Goal: Contribute content: Contribute content

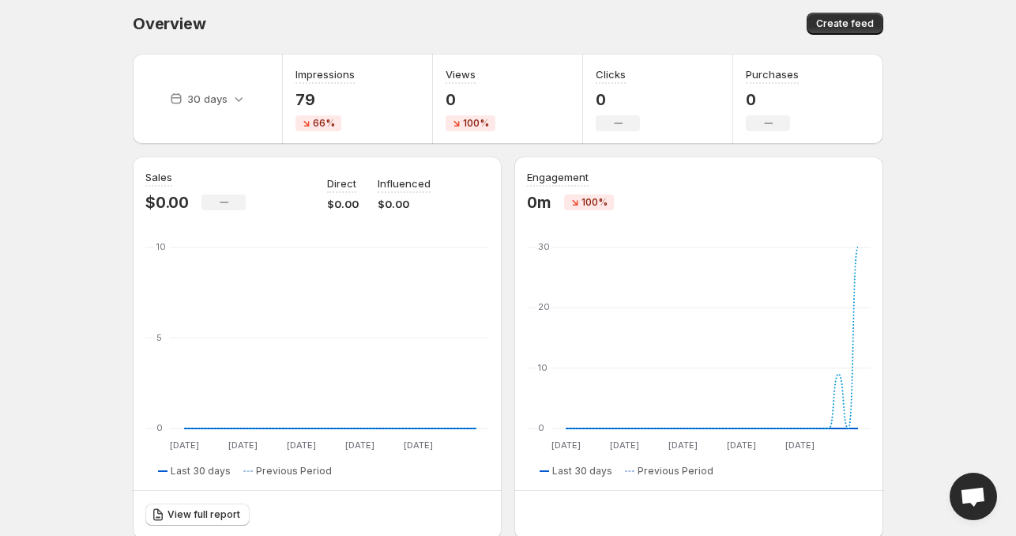
scroll to position [158, 0]
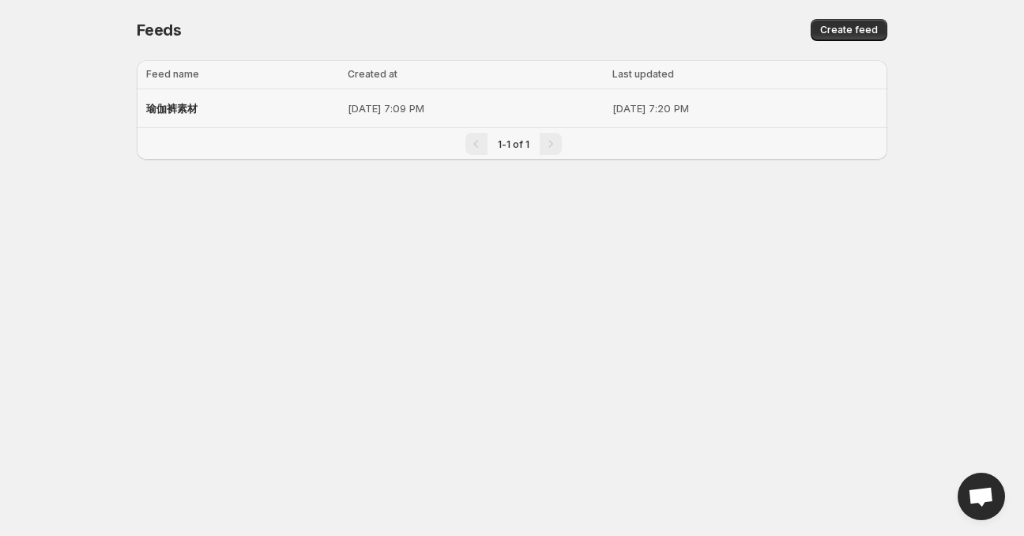
click at [457, 110] on p "[DATE] 7:09 PM" at bounding box center [475, 108] width 255 height 16
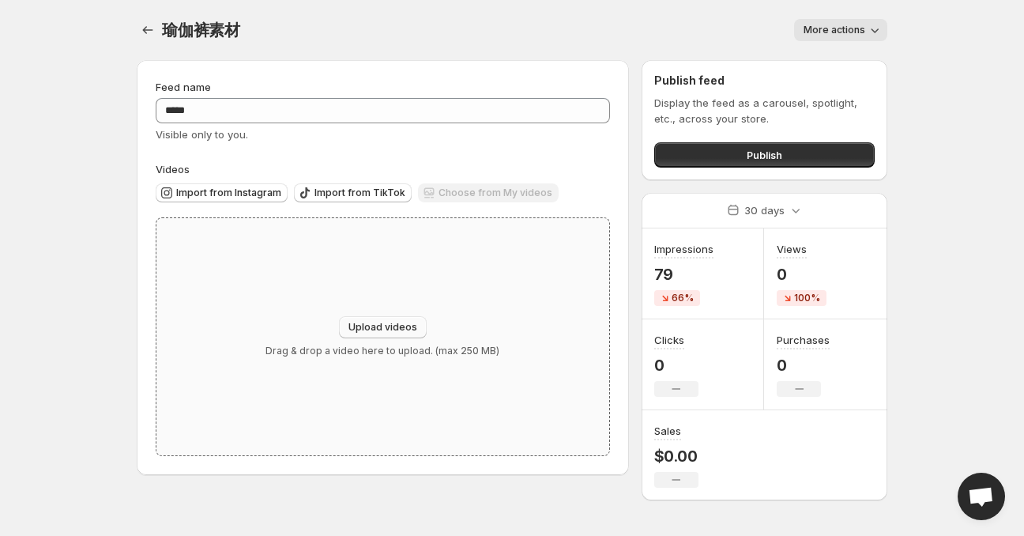
click at [370, 325] on span "Upload videos" at bounding box center [382, 327] width 69 height 13
type input "**********"
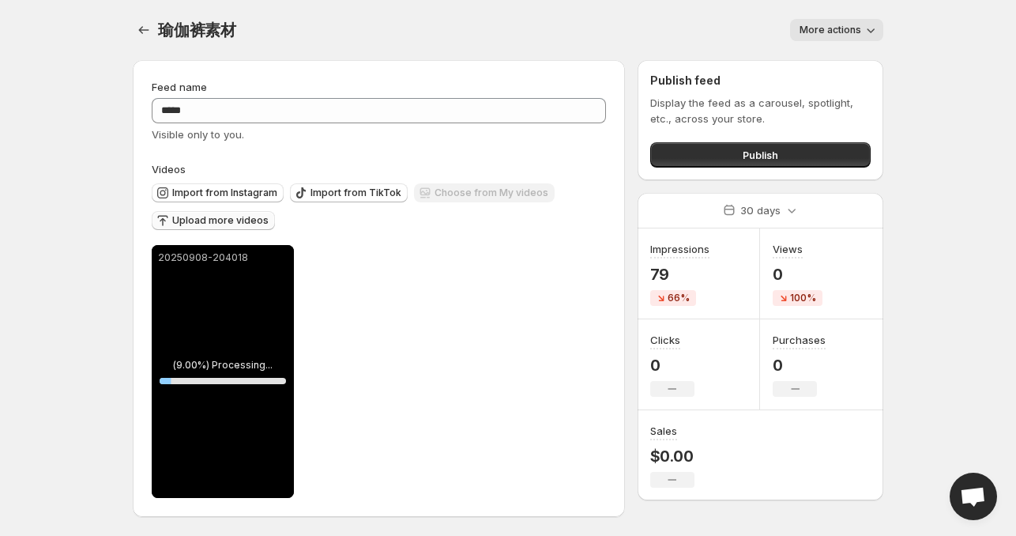
click at [224, 220] on span "Upload more videos" at bounding box center [220, 220] width 96 height 13
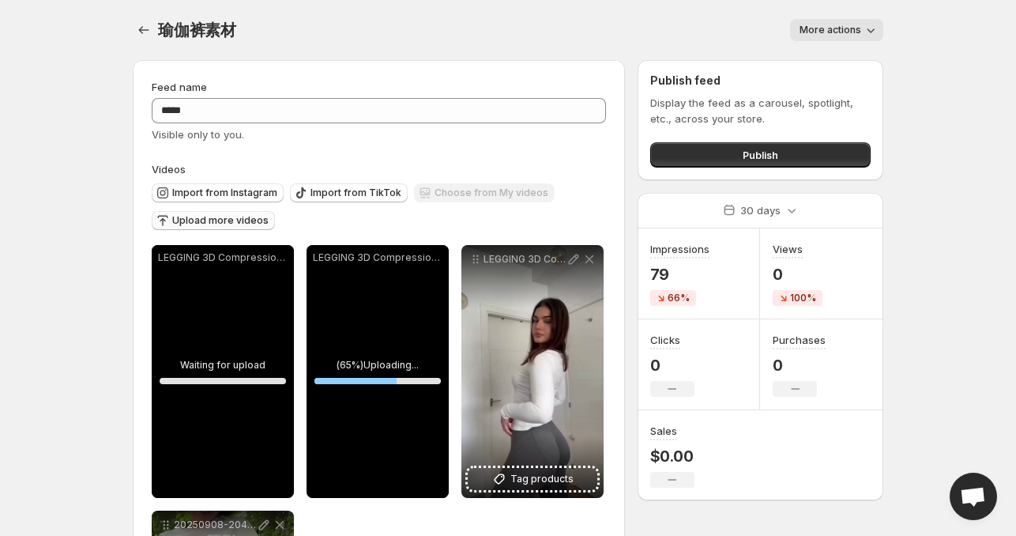
click at [948, 53] on body "**********" at bounding box center [508, 268] width 1016 height 536
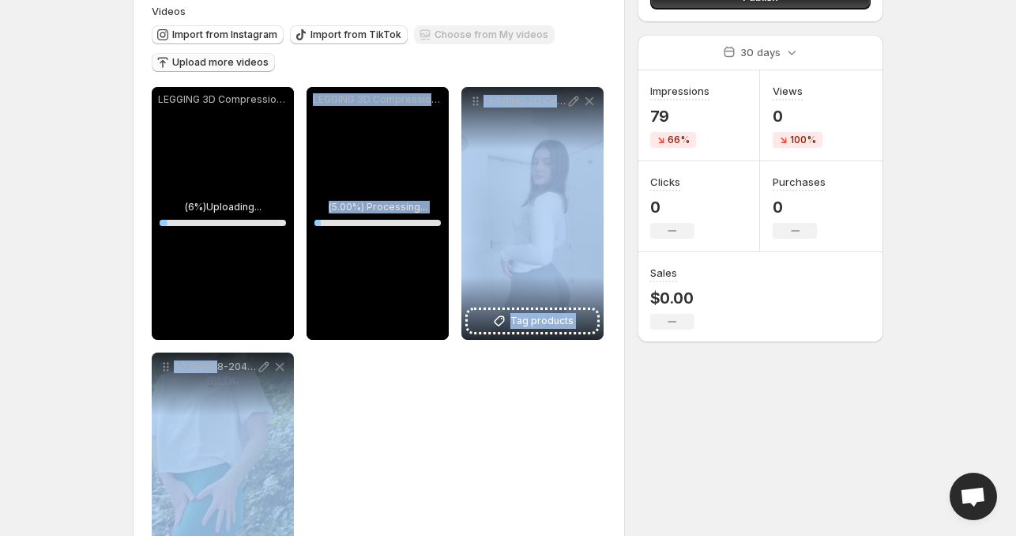
drag, startPoint x: 215, startPoint y: 443, endPoint x: 310, endPoint y: 333, distance: 145.1
click at [310, 333] on div "**********" at bounding box center [379, 346] width 454 height 518
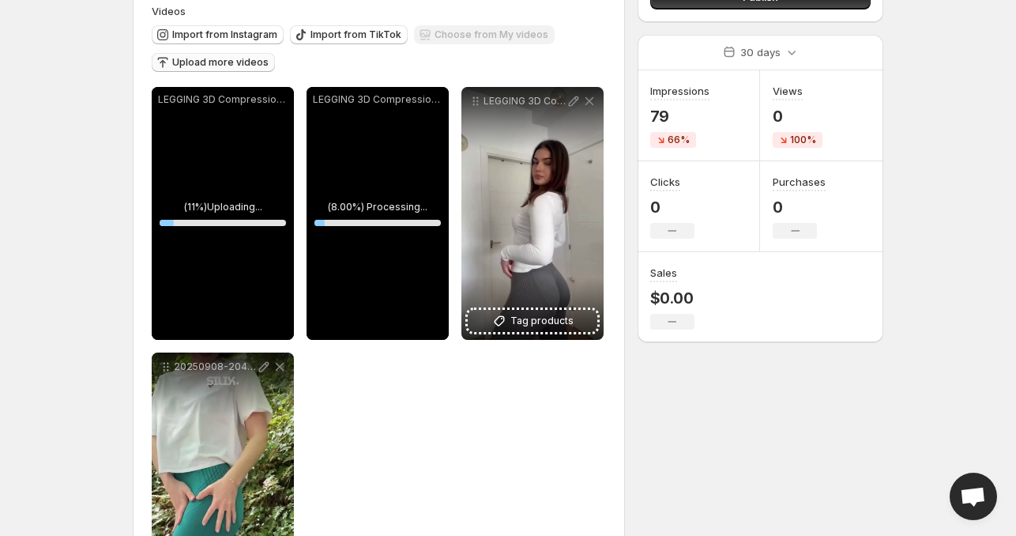
click at [73, 252] on body "**********" at bounding box center [508, 110] width 1016 height 536
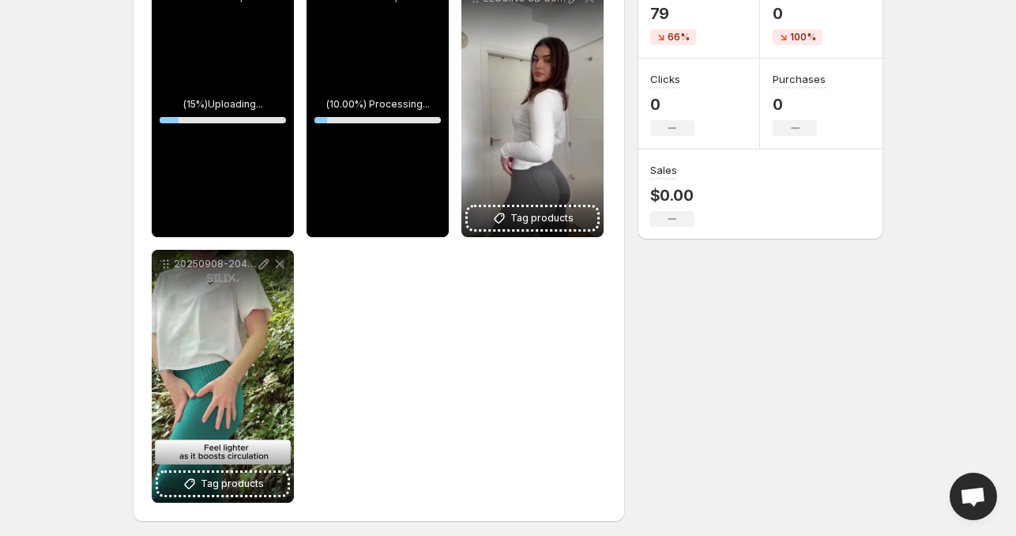
scroll to position [265, 0]
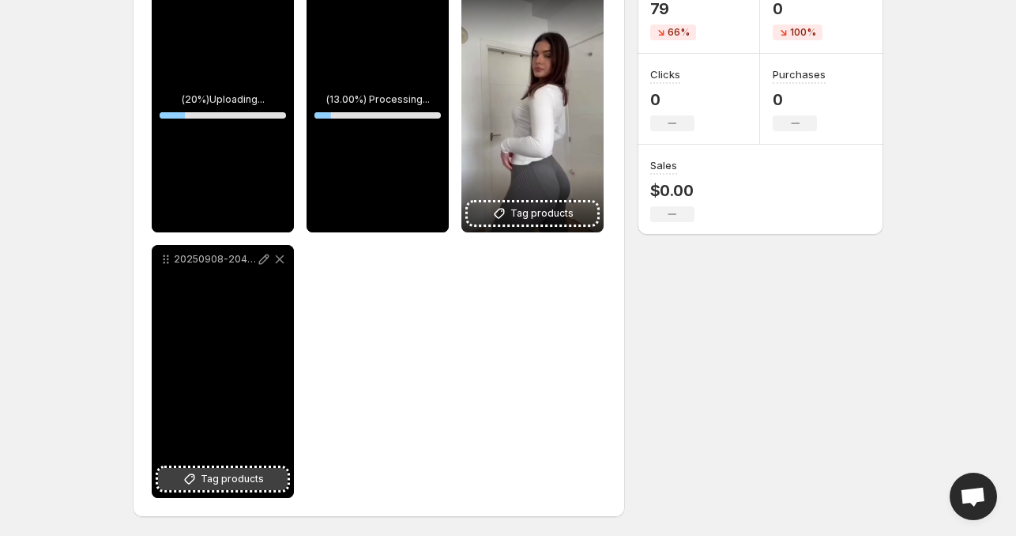
click at [212, 477] on span "Tag products" at bounding box center [232, 479] width 63 height 16
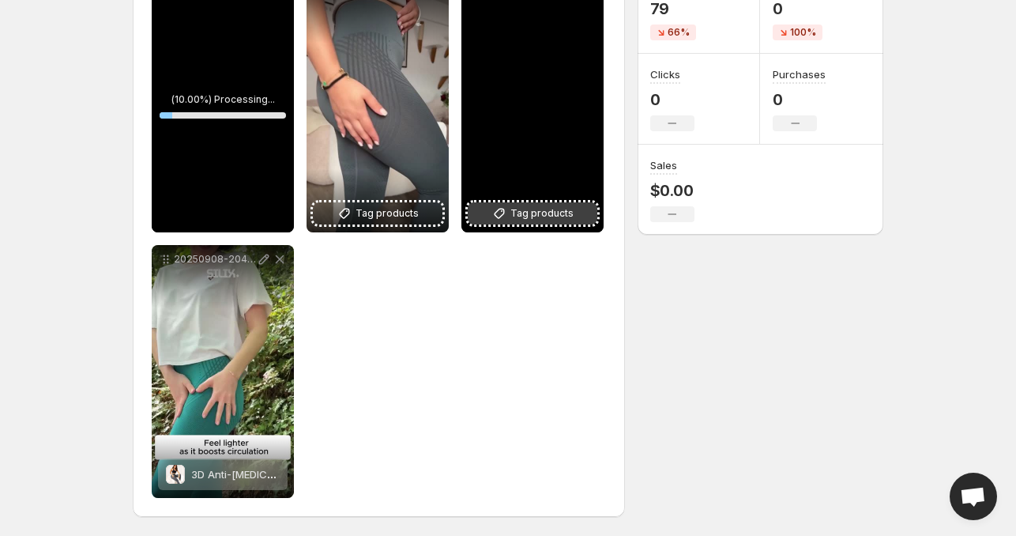
click at [503, 210] on icon at bounding box center [499, 213] width 16 height 16
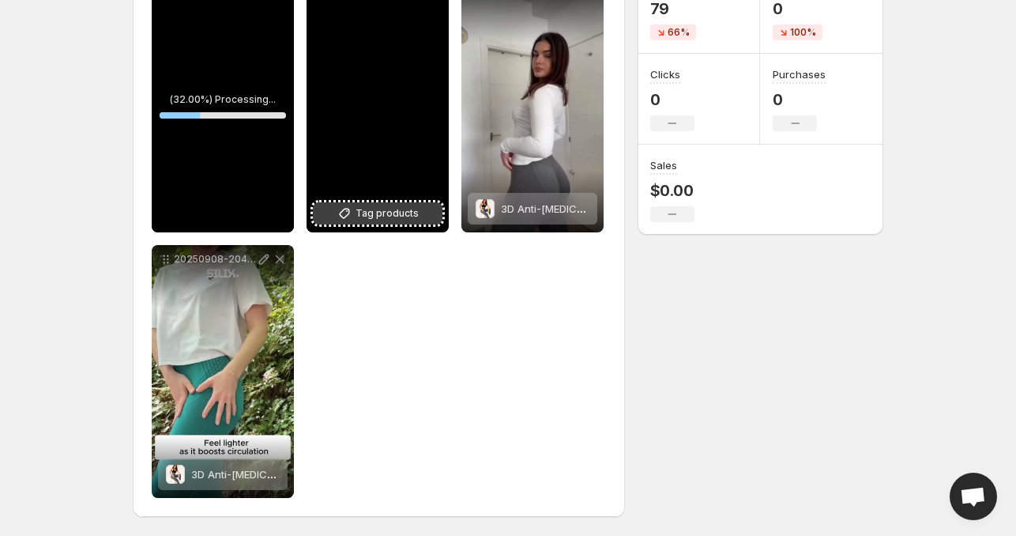
click at [377, 211] on span "Tag products" at bounding box center [387, 213] width 63 height 16
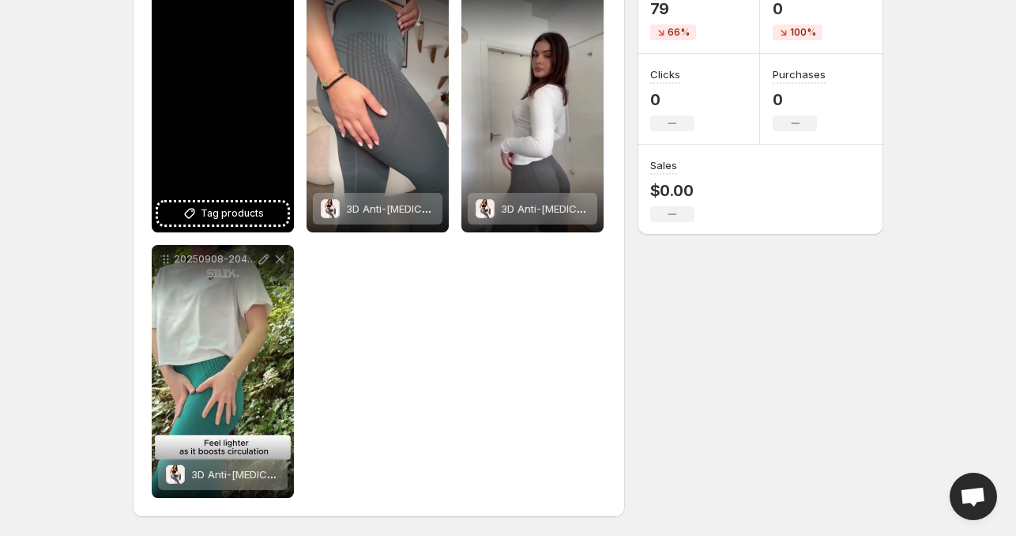
click at [240, 201] on div "LEGGING 3D Compression - NUBLIA 1" at bounding box center [223, 105] width 142 height 253
click at [234, 213] on span "Tag products" at bounding box center [232, 213] width 63 height 16
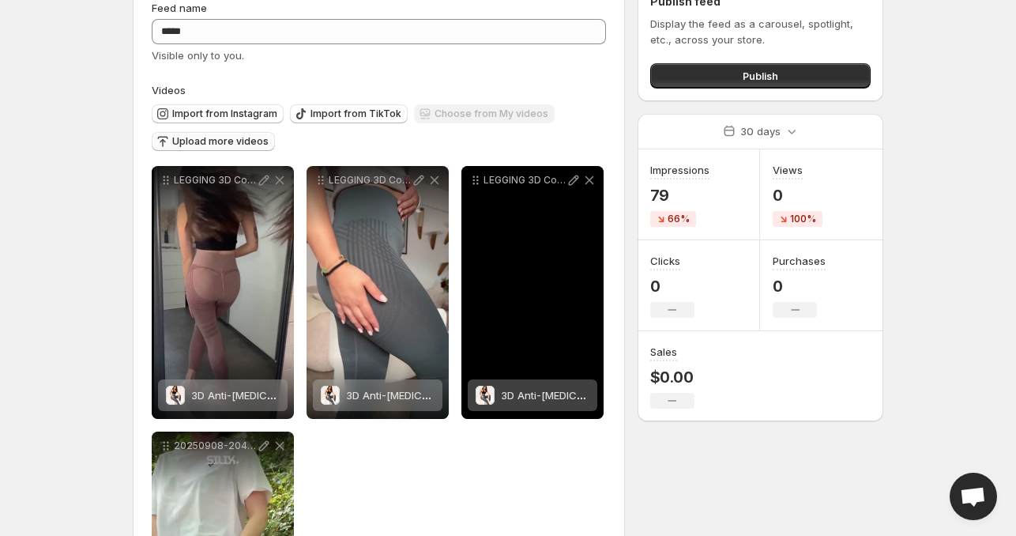
scroll to position [79, 0]
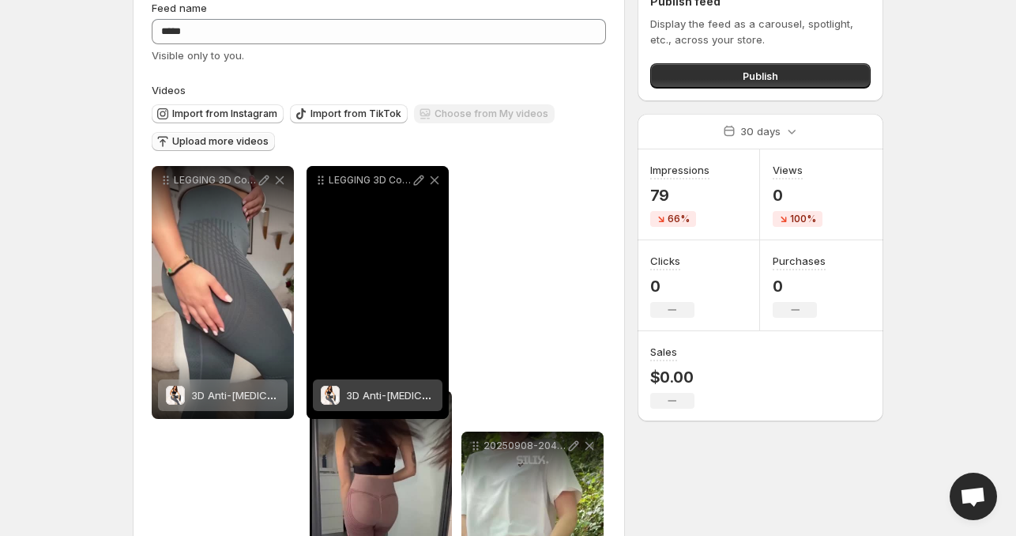
drag, startPoint x: 164, startPoint y: 181, endPoint x: 322, endPoint y: 405, distance: 274.4
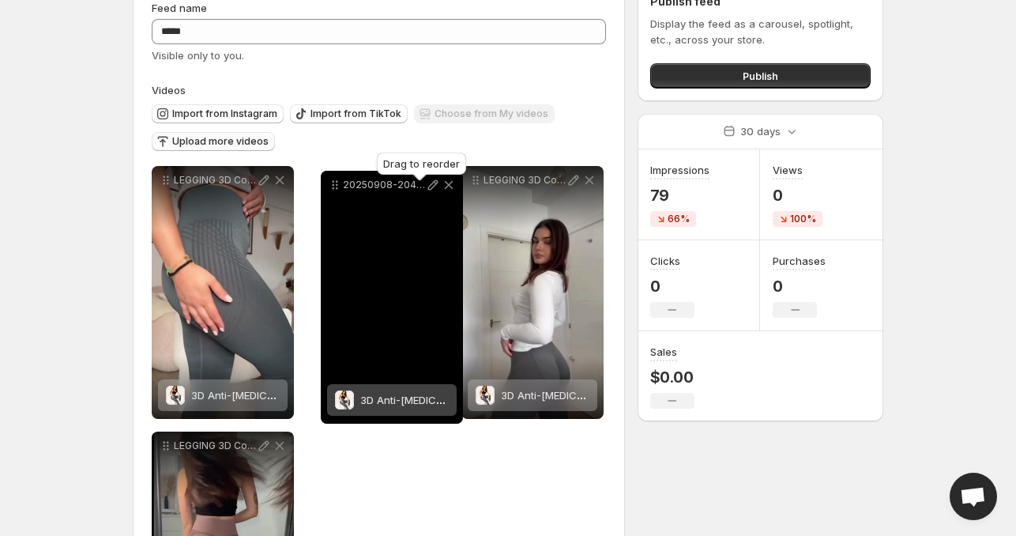
drag, startPoint x: 477, startPoint y: 184, endPoint x: 336, endPoint y: 189, distance: 141.5
click at [336, 189] on icon at bounding box center [337, 188] width 2 height 2
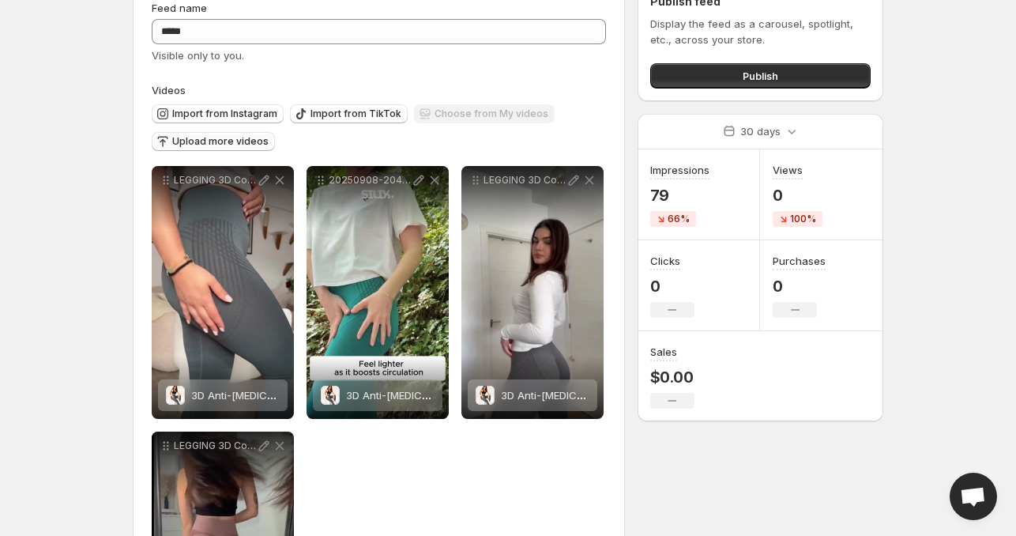
scroll to position [0, 0]
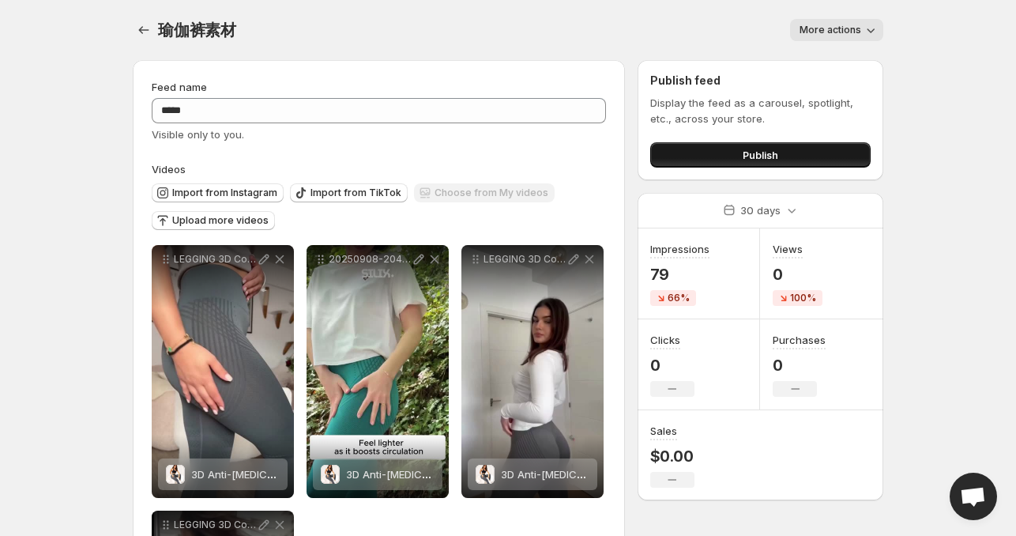
click at [736, 156] on button "Publish" at bounding box center [760, 154] width 220 height 25
click at [761, 147] on button "Publish" at bounding box center [760, 154] width 220 height 25
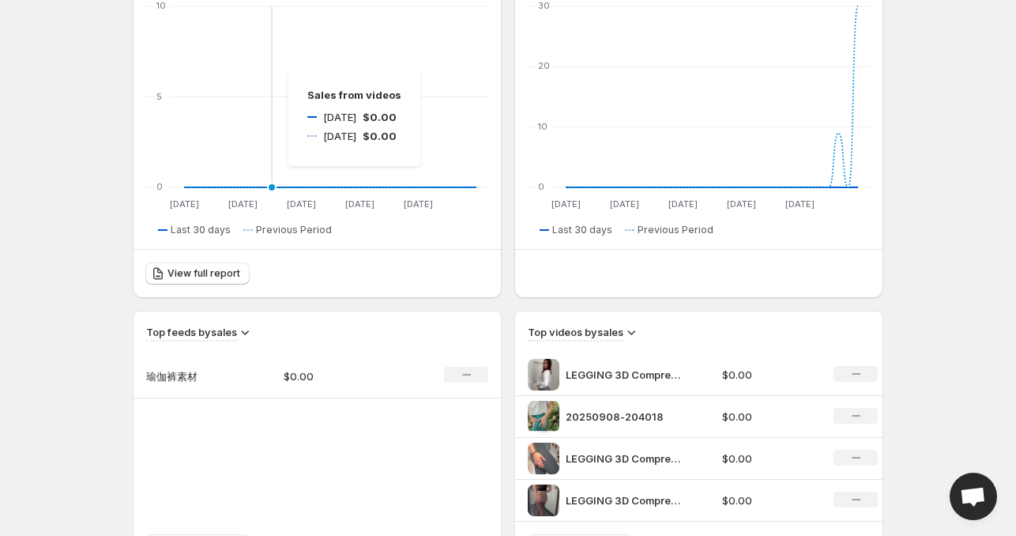
scroll to position [316, 0]
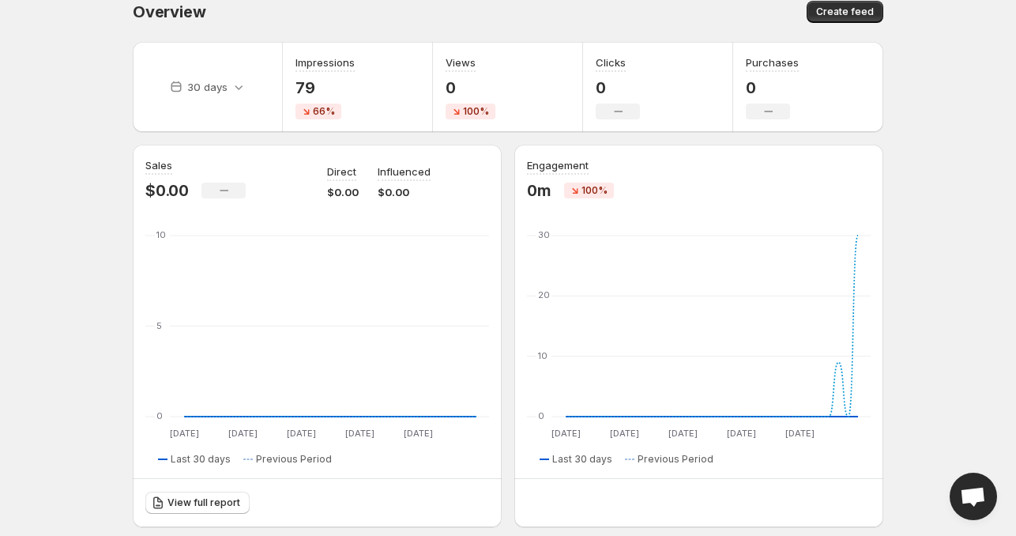
scroll to position [395, 0]
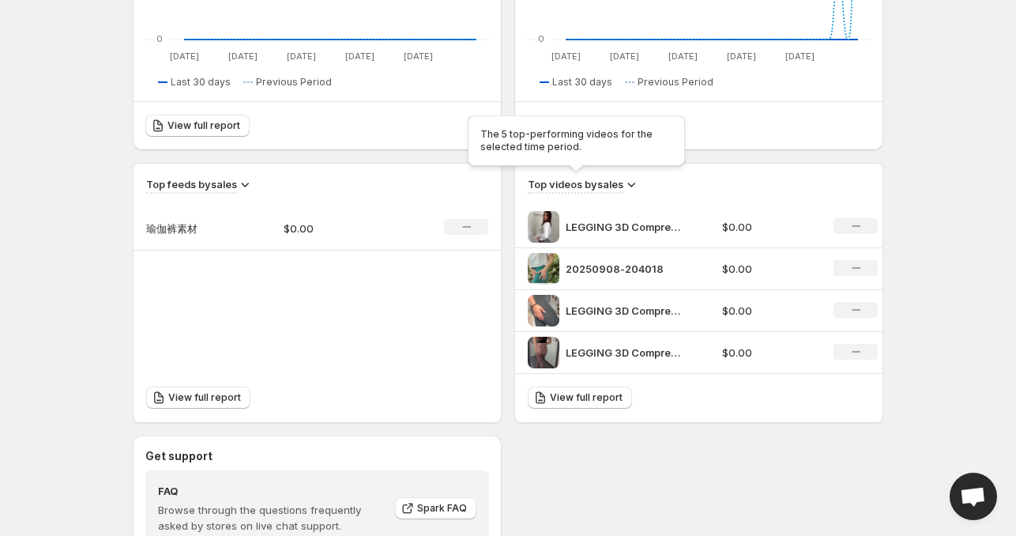
click at [572, 185] on h3 "Top videos by sales" at bounding box center [576, 184] width 96 height 16
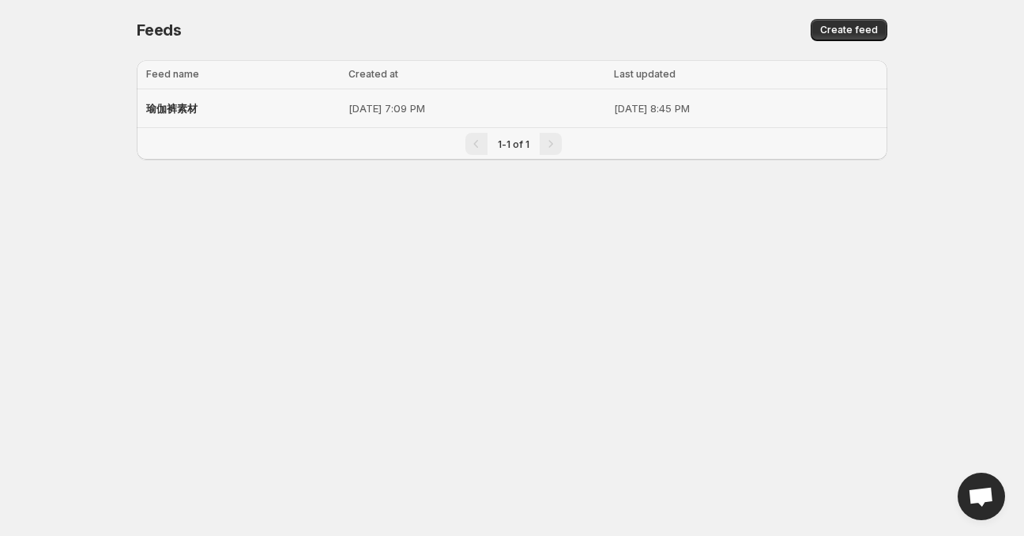
click at [705, 109] on p "[DATE] 8:45 PM" at bounding box center [746, 108] width 264 height 16
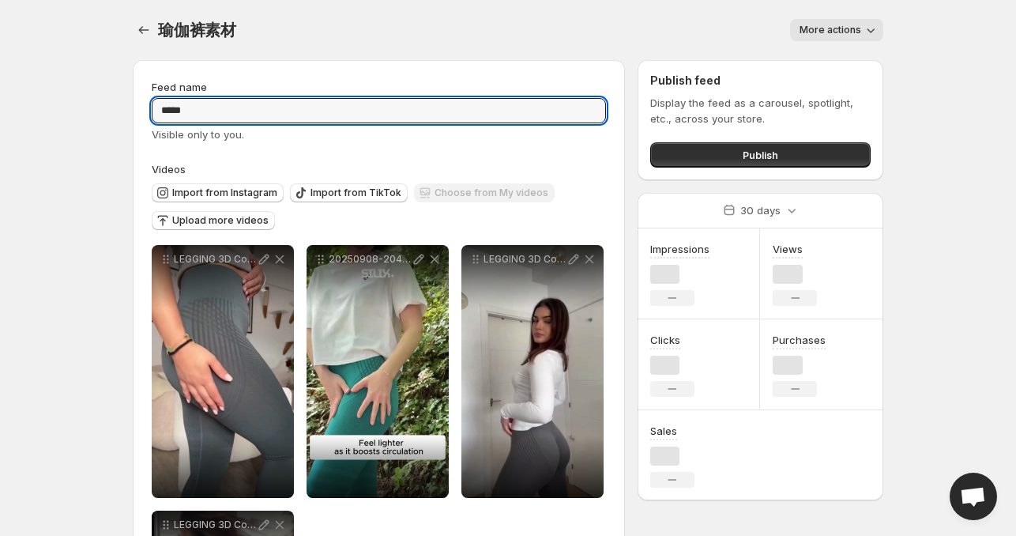
click at [286, 115] on input "*****" at bounding box center [379, 110] width 454 height 25
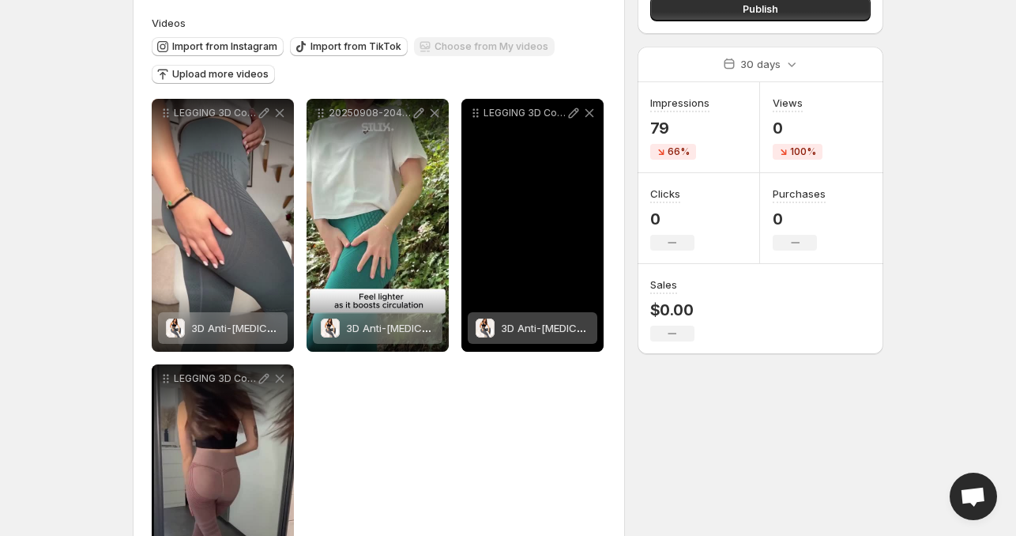
scroll to position [28, 0]
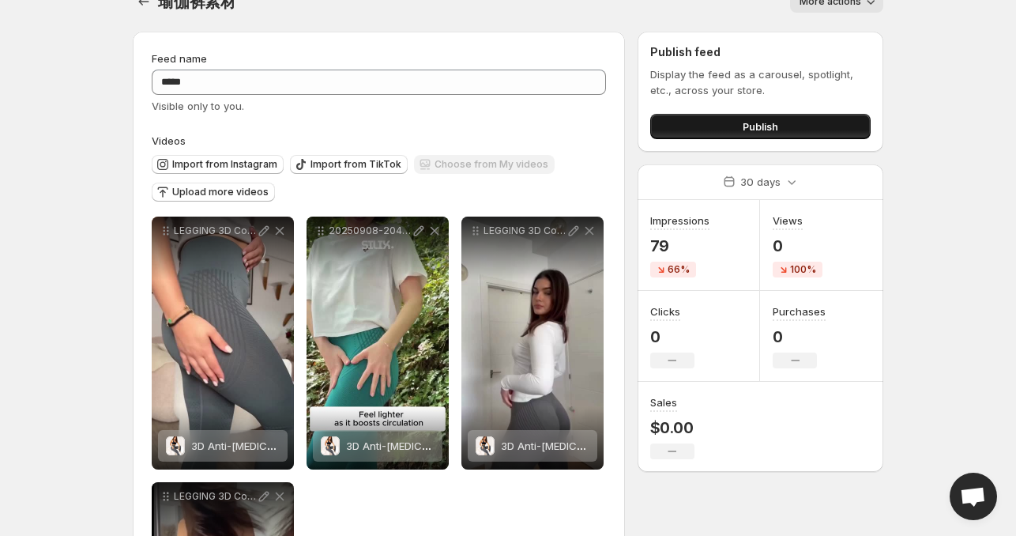
click at [695, 129] on button "Publish" at bounding box center [760, 126] width 220 height 25
